Goal: Navigation & Orientation: Find specific page/section

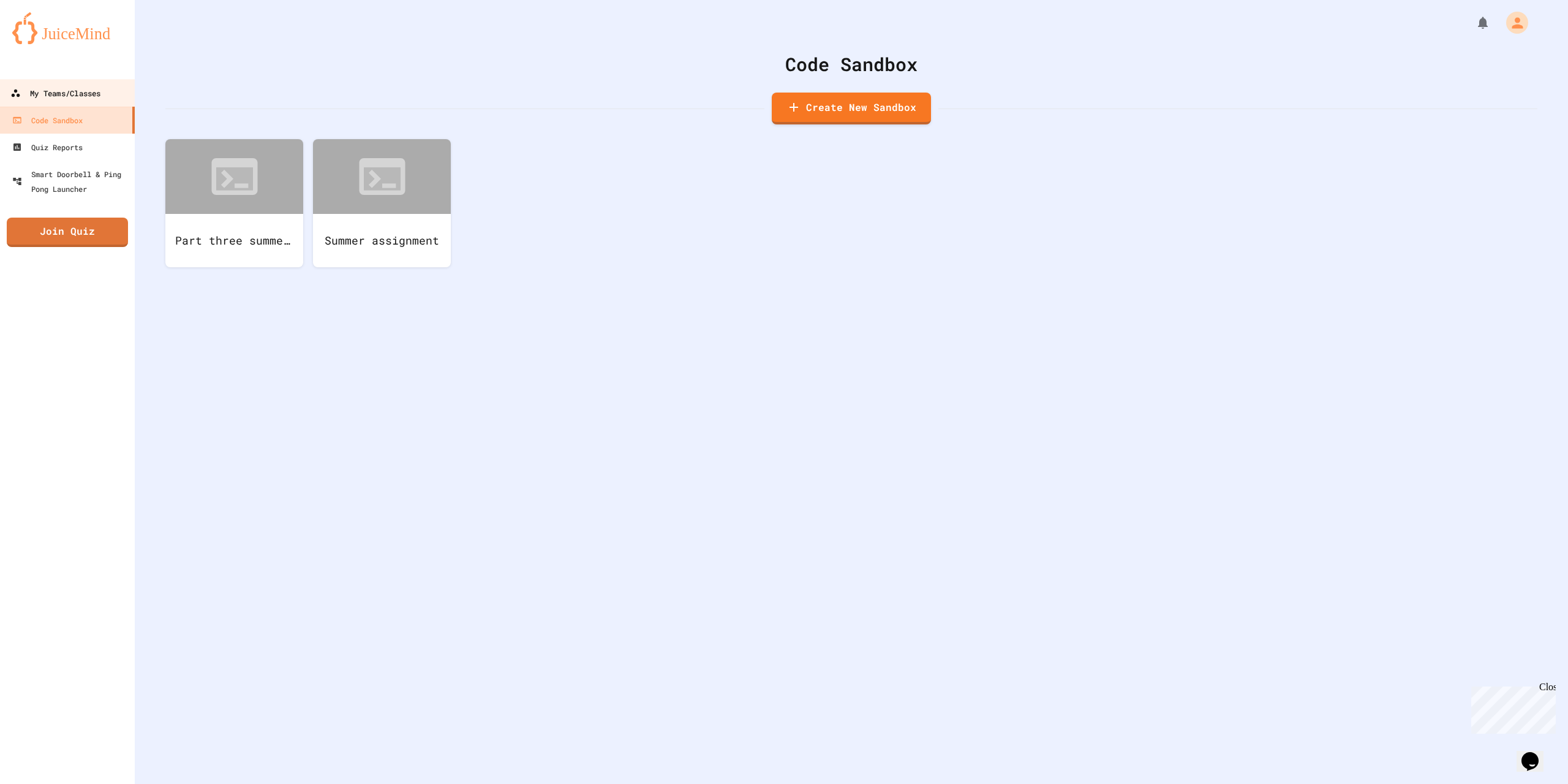
click at [47, 97] on div "My Teams/Classes" at bounding box center [56, 93] width 90 height 15
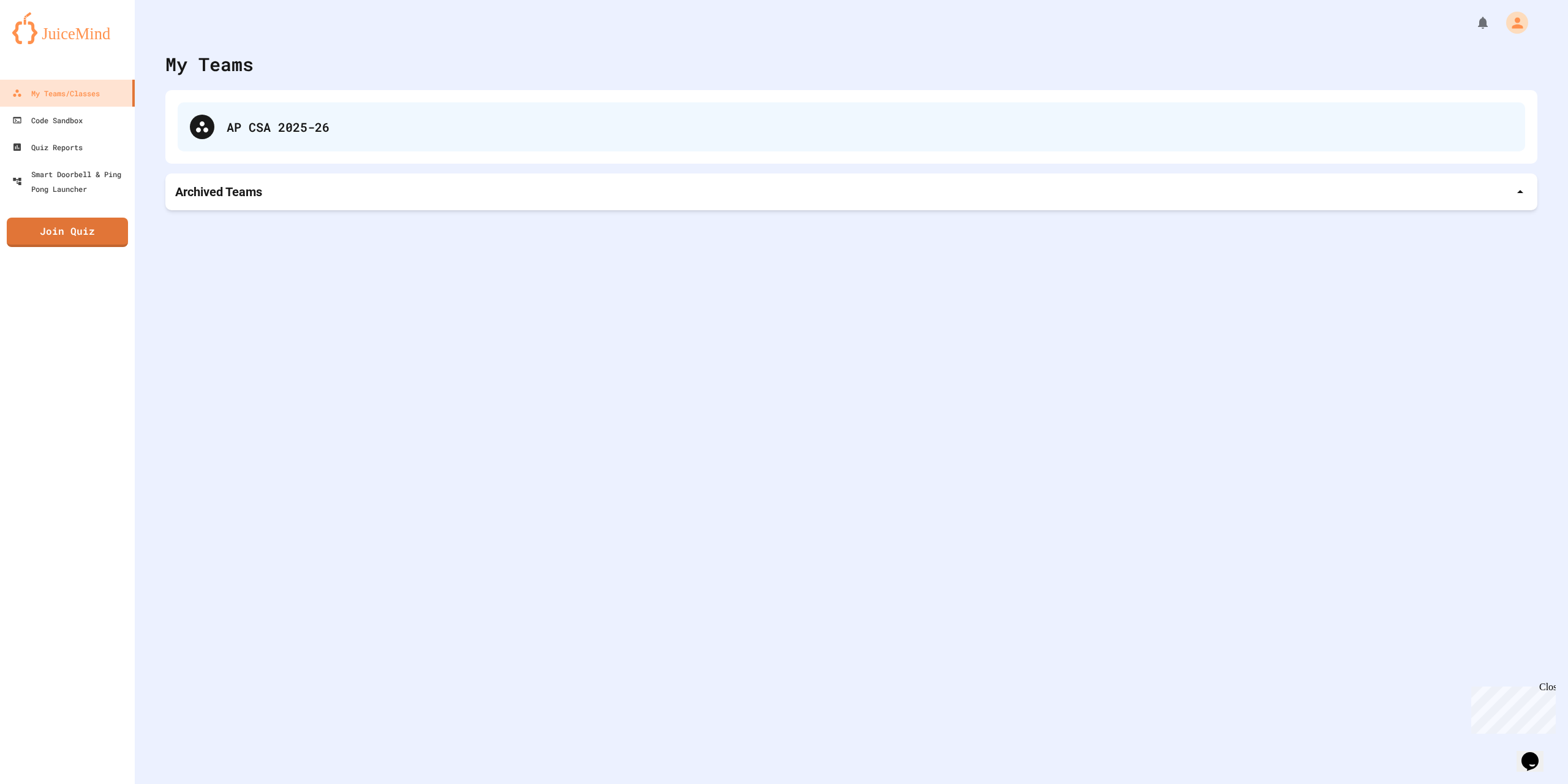
drag, startPoint x: 381, startPoint y: 148, endPoint x: 383, endPoint y: 131, distance: 17.1
click at [383, 142] on div "AP CSA 2025-26" at bounding box center [851, 126] width 1372 height 73
click at [383, 131] on div "AP CSA 2025-26" at bounding box center [870, 127] width 1286 height 19
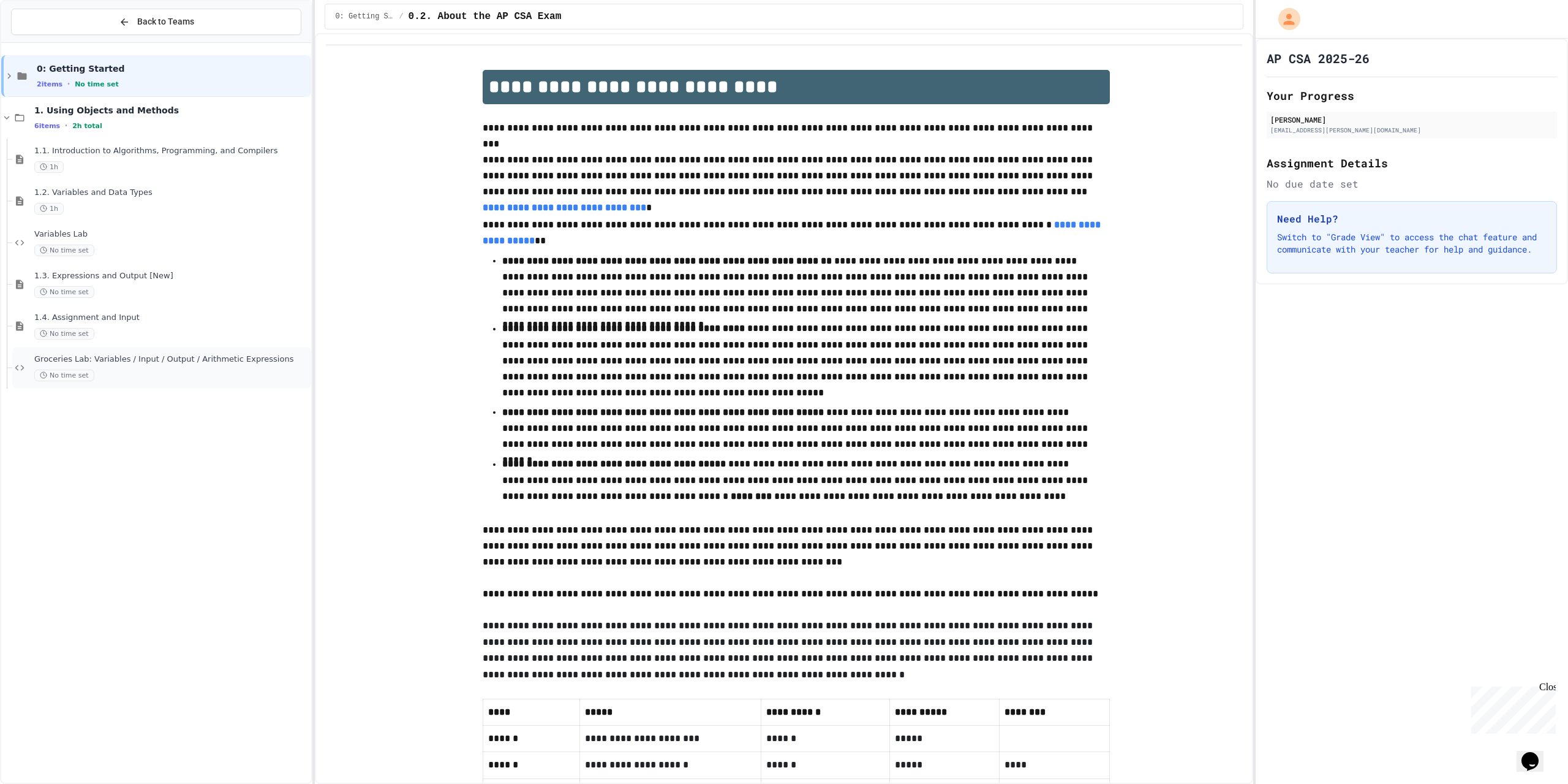
click at [160, 362] on span "Groceries Lab: Variables / Input / Output / Arithmetic Expressions" at bounding box center [171, 359] width 275 height 11
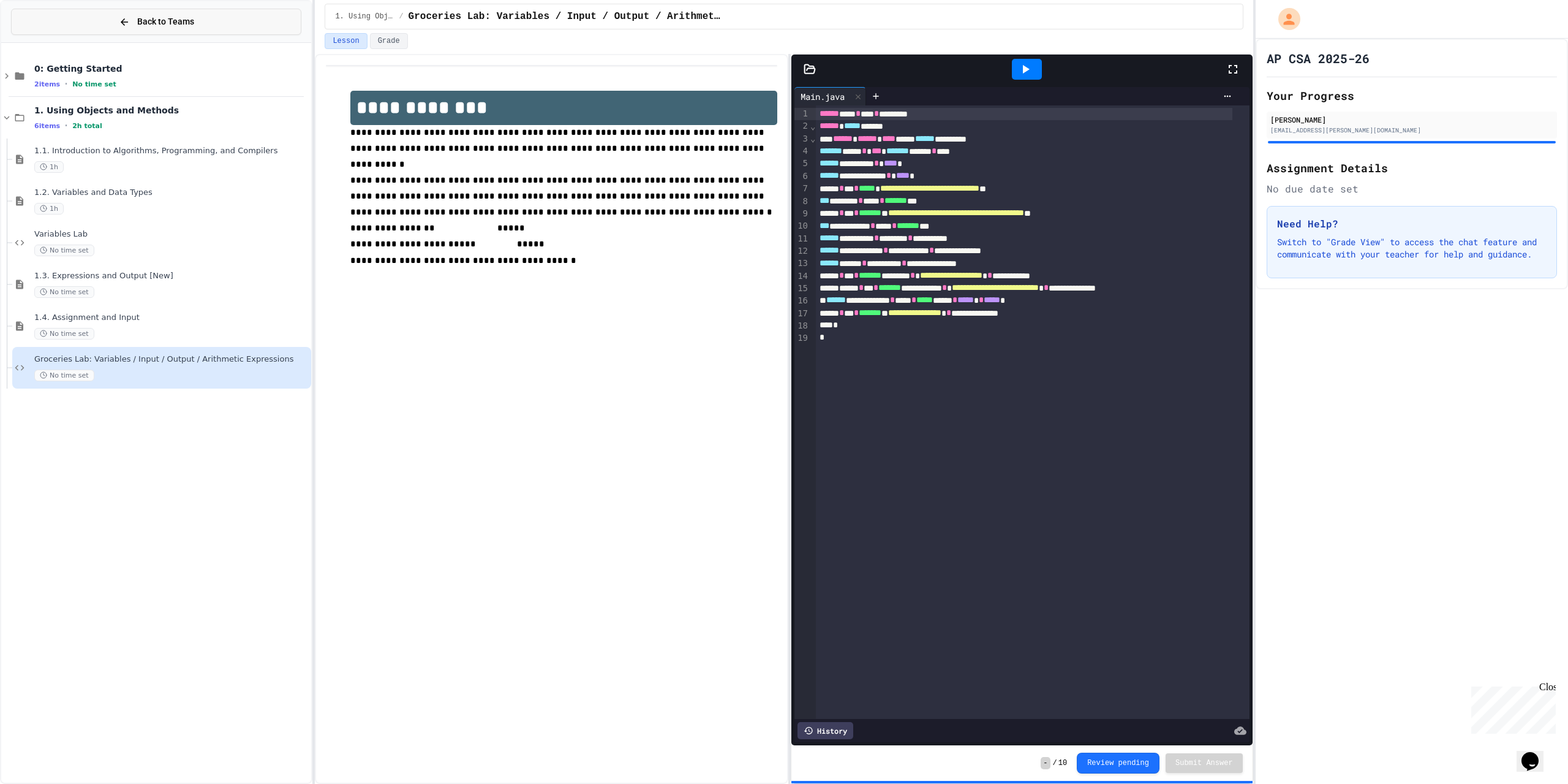
click at [243, 25] on button "Back to Teams" at bounding box center [155, 21] width 290 height 26
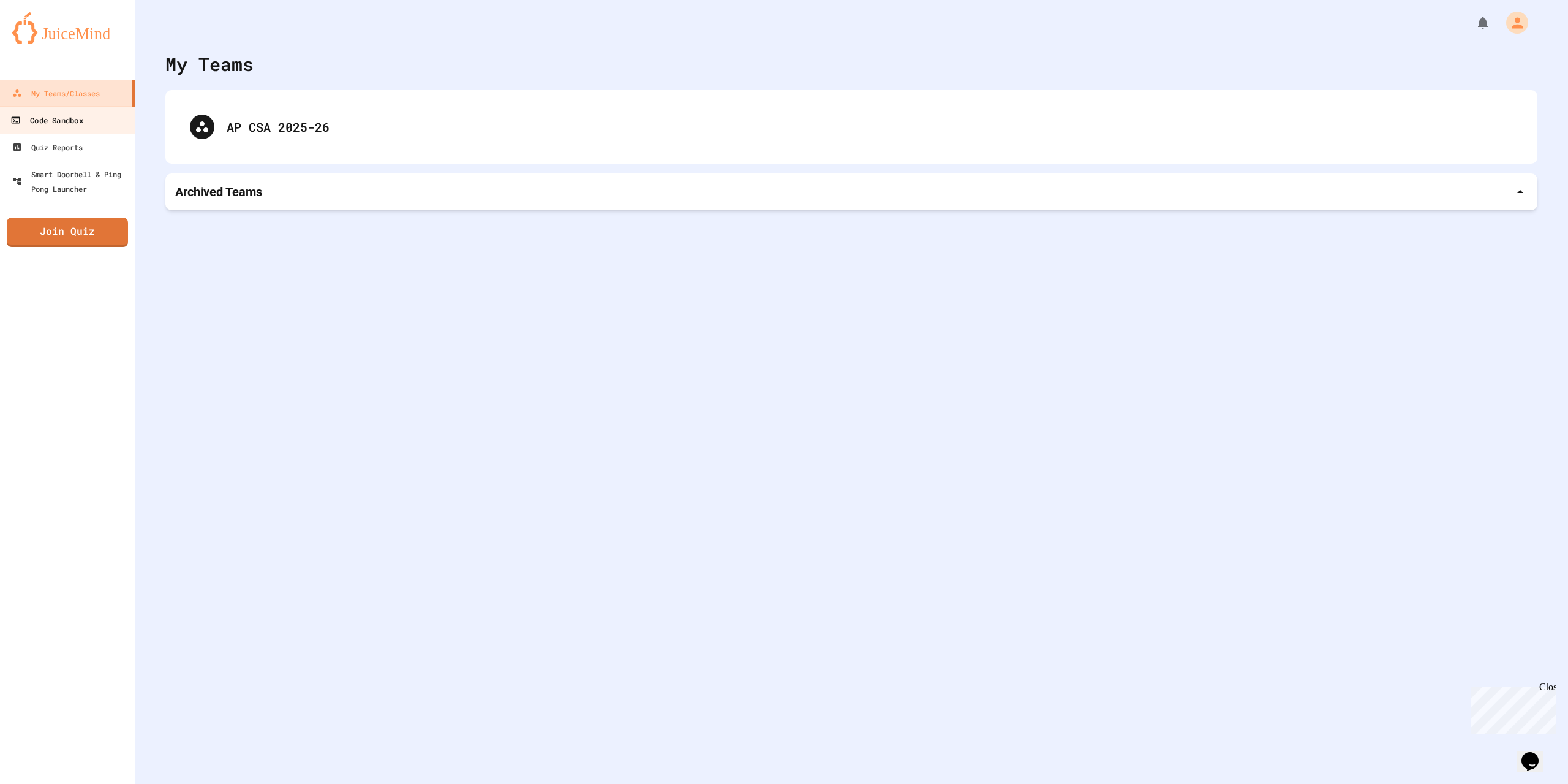
click at [74, 118] on div "Code Sandbox" at bounding box center [46, 120] width 72 height 15
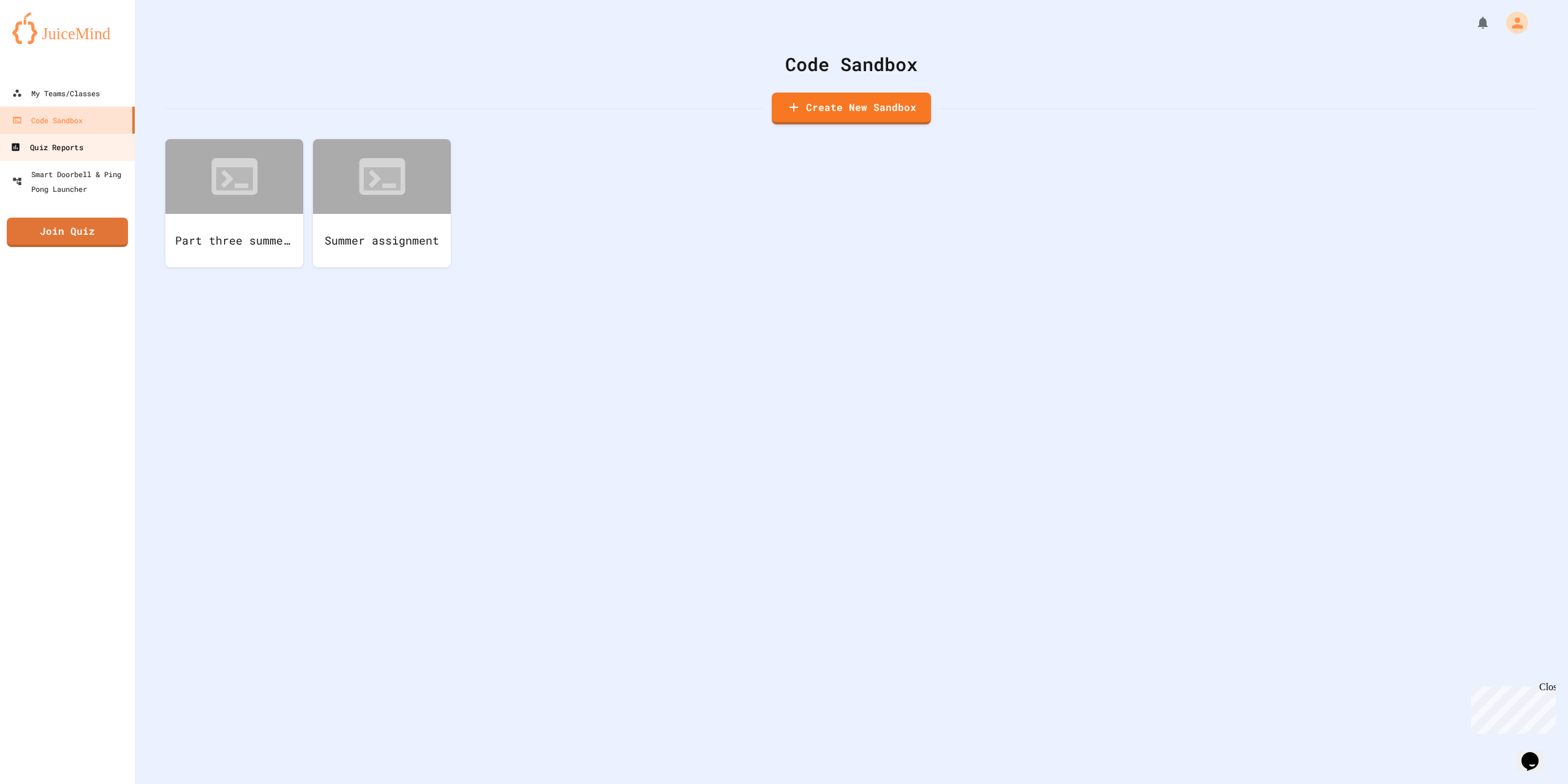
click at [52, 145] on div "Quiz Reports" at bounding box center [46, 147] width 72 height 15
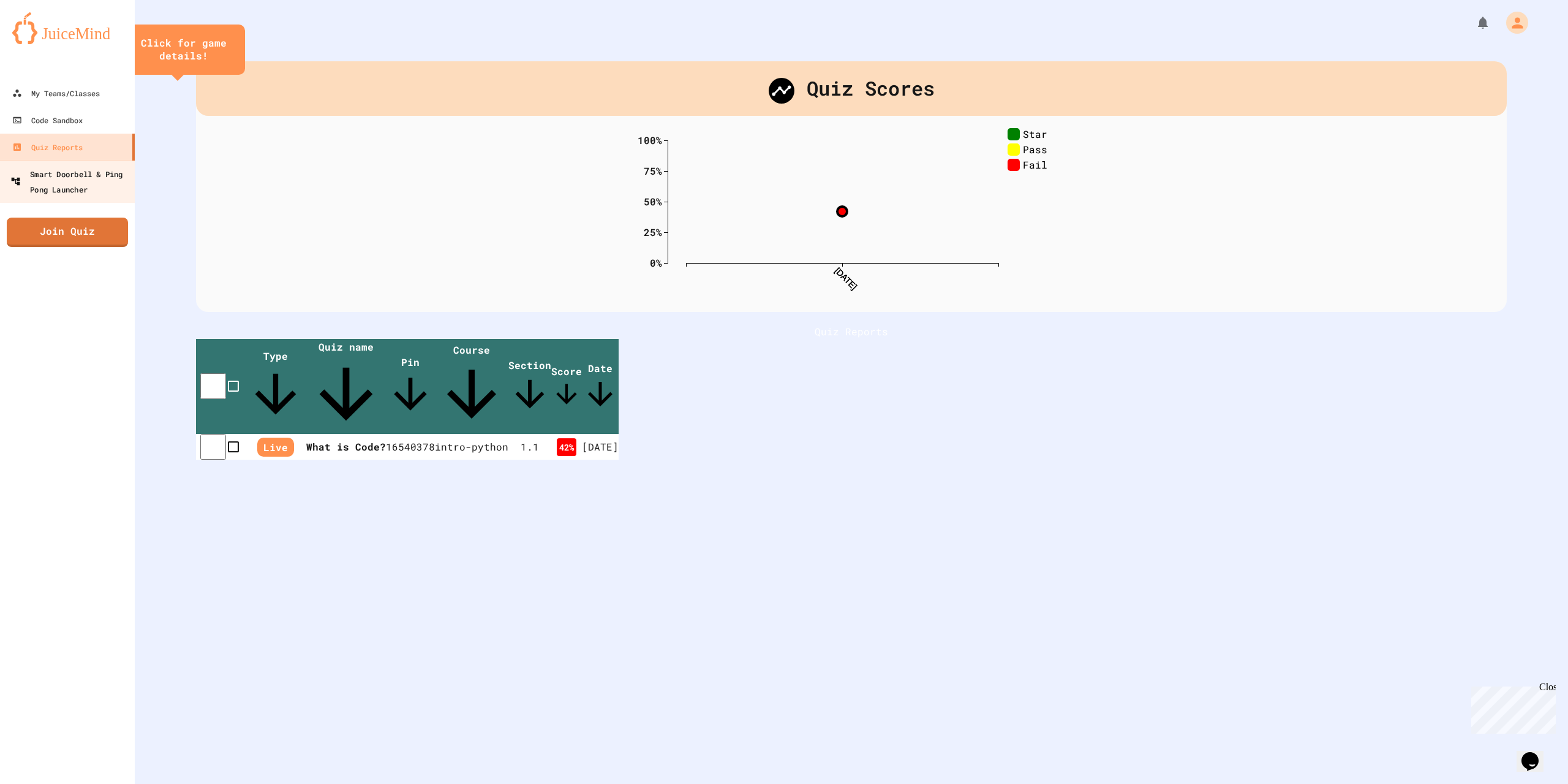
click at [58, 180] on div "Smart Doorbell & Ping Pong Launcher" at bounding box center [71, 181] width 121 height 30
